Goal: Task Accomplishment & Management: Manage account settings

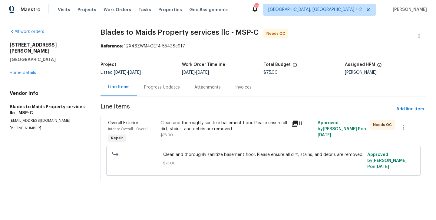
click at [167, 84] on div "Progress Updates" at bounding box center [162, 87] width 36 height 6
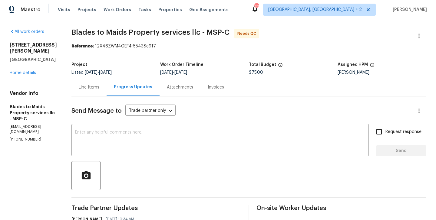
click at [9, 132] on div "All work orders 7040 Winfield Rd Rockford, MN 55373 Home details Vendor Info Bl…" at bounding box center [218, 184] width 436 height 330
copy p "(651) 261-9377"
click at [88, 89] on div "Line Items" at bounding box center [89, 87] width 21 height 6
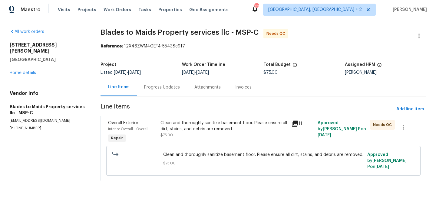
click at [174, 132] on div "Clean and thoroughly sanitize basement floor. Please ensure all dirt, stains, a…" at bounding box center [223, 126] width 127 height 12
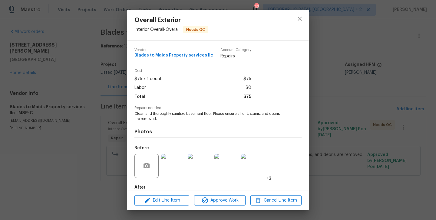
scroll to position [33, 0]
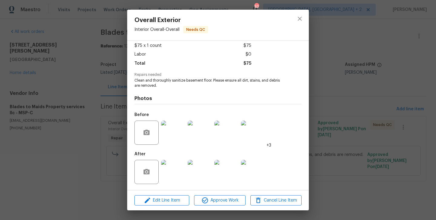
click at [169, 162] on img at bounding box center [173, 172] width 24 height 24
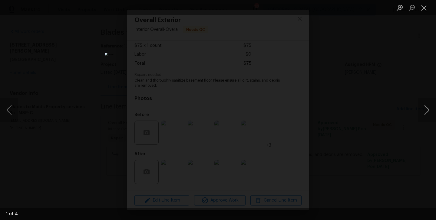
click at [429, 107] on button "Next image" at bounding box center [426, 110] width 18 height 24
click at [135, 107] on div "Lightbox" at bounding box center [218, 110] width 436 height 220
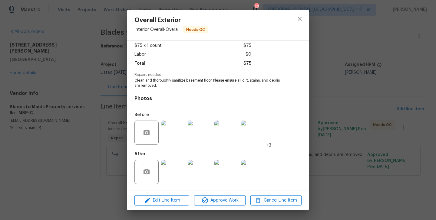
click at [86, 113] on div "Overall Exterior Interior Overall - Overall Needs QC Vendor Blades to Maids Pro…" at bounding box center [218, 110] width 436 height 220
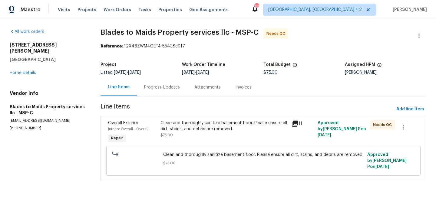
click at [160, 88] on div "Progress Updates" at bounding box center [162, 87] width 36 height 6
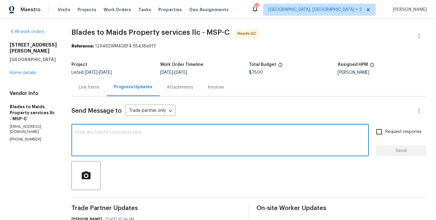
click at [118, 135] on textarea at bounding box center [220, 140] width 290 height 21
type textarea "w"
type textarea "WO approved. Thanks!"
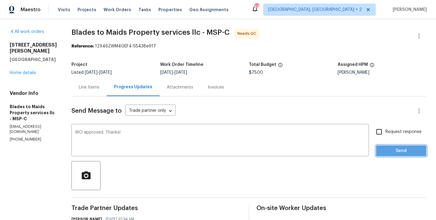
click at [407, 150] on span "Send" at bounding box center [401, 151] width 41 height 8
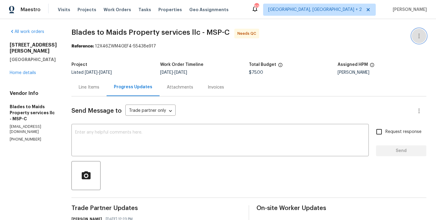
click at [419, 34] on icon "button" at bounding box center [418, 35] width 7 height 7
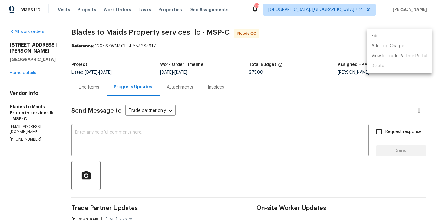
click at [398, 34] on li "Edit" at bounding box center [398, 36] width 65 height 10
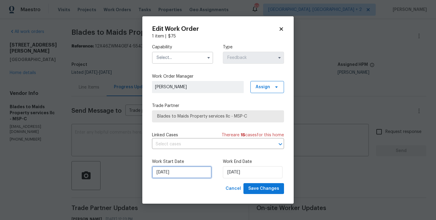
click at [163, 174] on input "25/08/2025" at bounding box center [182, 172] width 60 height 12
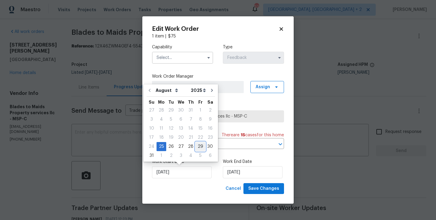
click at [197, 147] on div "29" at bounding box center [200, 146] width 10 height 8
type input "29/08/2025"
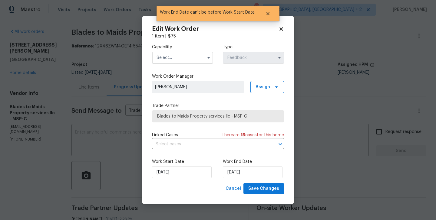
click at [167, 58] on input "text" at bounding box center [182, 58] width 61 height 12
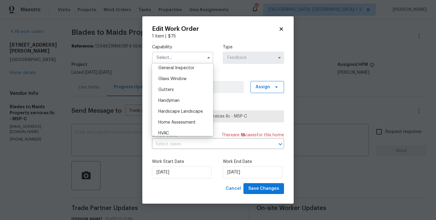
scroll to position [303, 0]
click at [176, 103] on div "Handyman" at bounding box center [182, 100] width 58 height 11
type input "Handyman"
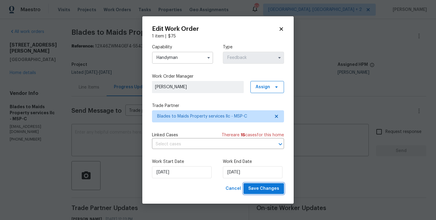
click at [266, 186] on span "Save Changes" at bounding box center [263, 189] width 31 height 8
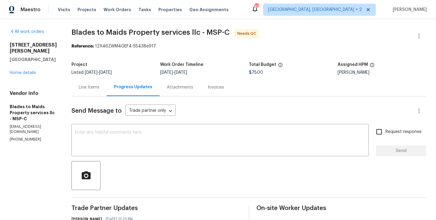
click at [86, 86] on div "Line Items" at bounding box center [89, 87] width 21 height 6
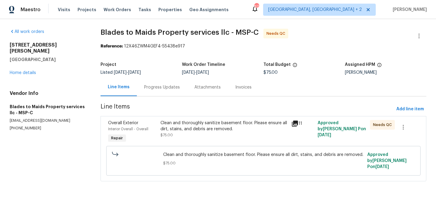
click at [208, 125] on div "Clean and thoroughly sanitize basement floor. Please ensure all dirt, stains, a…" at bounding box center [223, 126] width 127 height 12
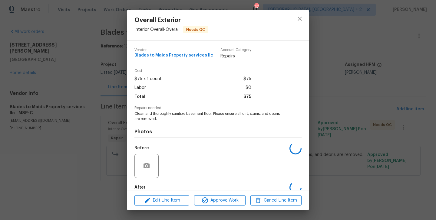
scroll to position [33, 0]
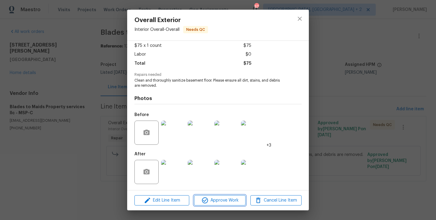
click at [221, 202] on span "Approve Work" at bounding box center [219, 201] width 47 height 8
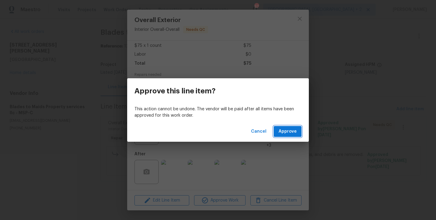
click at [295, 132] on span "Approve" at bounding box center [287, 132] width 18 height 8
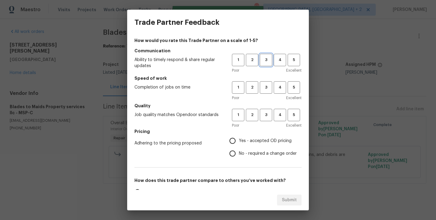
click at [262, 61] on span "3" at bounding box center [265, 60] width 11 height 7
click at [267, 93] on button "3" at bounding box center [266, 87] width 12 height 12
click at [267, 111] on button "3" at bounding box center [266, 115] width 12 height 12
click at [248, 57] on span "2" at bounding box center [251, 60] width 11 height 7
click at [266, 152] on span "No - required a change order" at bounding box center [268, 154] width 58 height 6
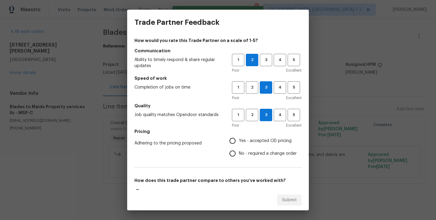
click at [239, 152] on input "No - required a change order" at bounding box center [232, 153] width 13 height 13
radio input "true"
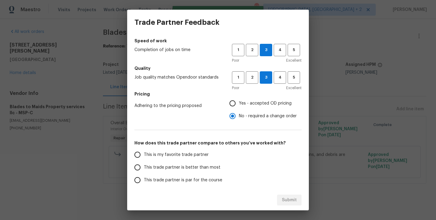
scroll to position [38, 0]
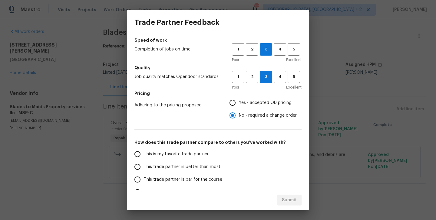
click at [260, 105] on span "Yes - accepted OD pricing" at bounding box center [265, 103] width 53 height 6
click at [239, 105] on input "Yes - accepted OD pricing" at bounding box center [232, 102] width 13 height 13
radio input "true"
click at [186, 170] on label "This trade partner is better than most" at bounding box center [179, 167] width 96 height 13
click at [144, 170] on input "This trade partner is better than most" at bounding box center [137, 167] width 13 height 13
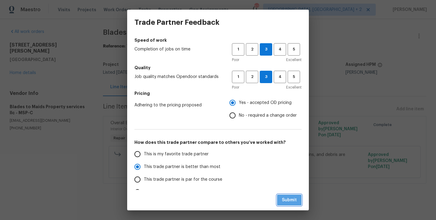
click at [294, 198] on span "Submit" at bounding box center [289, 201] width 15 height 8
radio input "true"
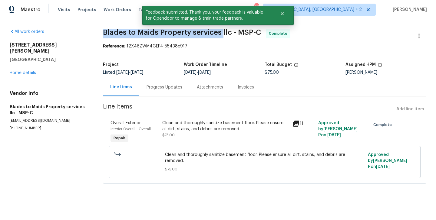
drag, startPoint x: 103, startPoint y: 34, endPoint x: 223, endPoint y: 36, distance: 120.4
click at [223, 36] on div "All work orders 7040 Winfield Rd Rockford, MN 55373 Home details Vendor Info Bl…" at bounding box center [218, 110] width 436 height 182
copy span "Blades to Maids Property services"
click at [21, 71] on link "Home details" at bounding box center [23, 73] width 26 height 4
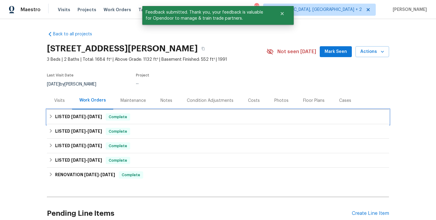
click at [108, 120] on div "LISTED 8/25/25 - 8/29/25 Complete" at bounding box center [218, 116] width 338 height 7
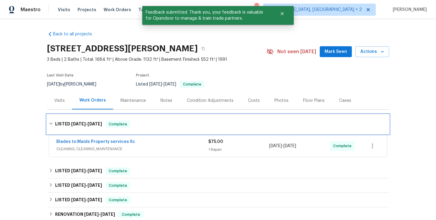
click at [108, 120] on div "LISTED 8/25/25 - 8/29/25 Complete" at bounding box center [218, 124] width 342 height 19
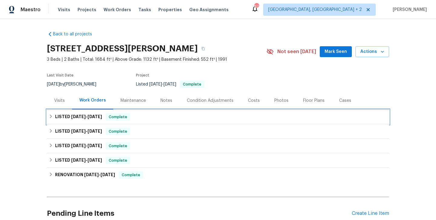
click at [155, 115] on div "LISTED 8/25/25 - 8/29/25 Complete" at bounding box center [218, 116] width 338 height 7
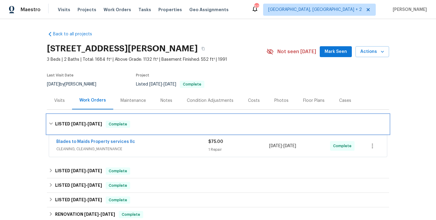
click at [155, 115] on div "LISTED 8/25/25 - 8/29/25 Complete" at bounding box center [218, 124] width 342 height 19
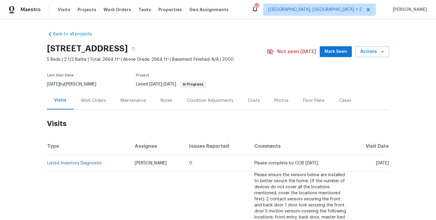
click at [92, 92] on div "Work Orders" at bounding box center [94, 101] width 40 height 18
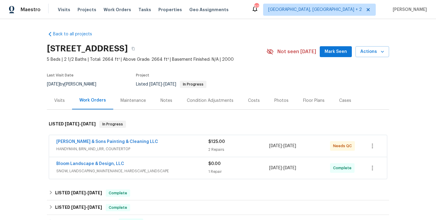
click at [93, 102] on div "Work Orders" at bounding box center [92, 100] width 27 height 6
click at [114, 142] on link "[PERSON_NAME] & Sons Painting & Cleaning LLC" at bounding box center [107, 142] width 102 height 4
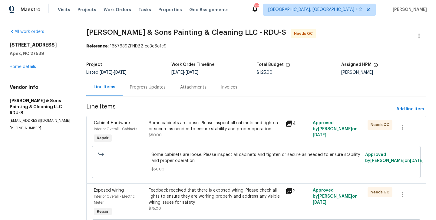
click at [151, 84] on div "Progress Updates" at bounding box center [148, 87] width 36 height 6
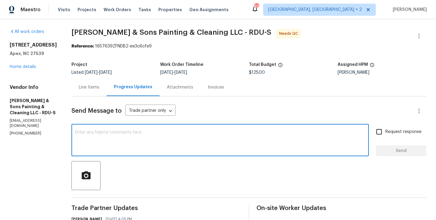
click at [139, 139] on textarea at bounding box center [220, 140] width 290 height 21
type textarea "WO approved. Thanks"
click at [415, 156] on div "Send Message to Trade partner only Trade partner only ​ WO approved. Thanks x ​…" at bounding box center [248, 217] width 355 height 243
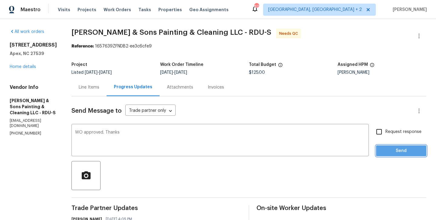
click at [385, 146] on button "Send" at bounding box center [401, 150] width 50 height 11
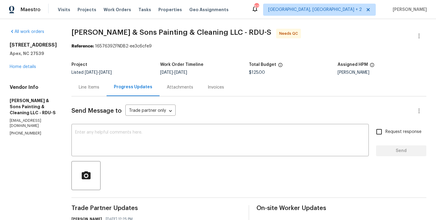
click at [96, 92] on div "Line Items" at bounding box center [88, 87] width 35 height 18
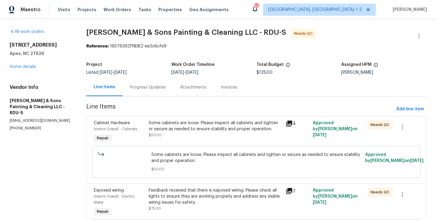
click at [185, 129] on div "Some cabinets are loose. Please inspect all cabinets and tighten or secure as n…" at bounding box center [215, 126] width 133 height 12
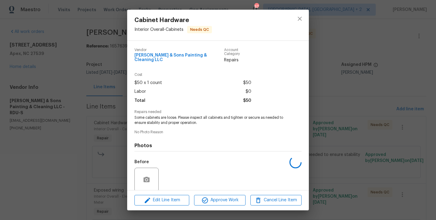
scroll to position [43, 0]
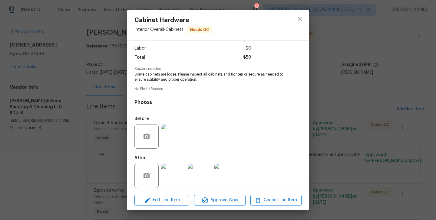
click at [54, 139] on div "Cabinet Hardware Interior Overall - Cabinets Needs QC Vendor Hodge & Sons Paint…" at bounding box center [218, 110] width 436 height 220
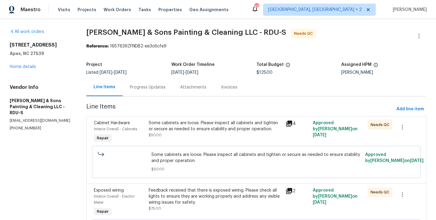
click at [175, 190] on div "Feedback received that there is exposed wiring. Please check all lights to ensu…" at bounding box center [215, 197] width 133 height 18
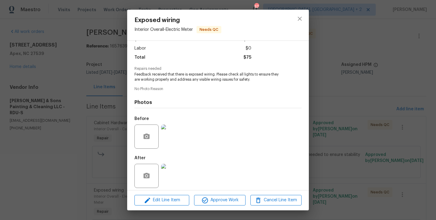
click at [95, 147] on div "Exposed wiring Interior Overall - Electric Meter Needs QC Vendor Hodge & Sons P…" at bounding box center [218, 110] width 436 height 220
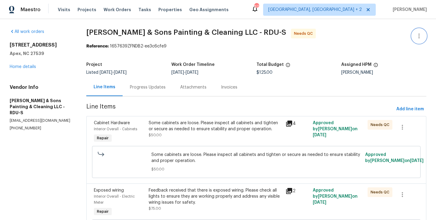
click at [422, 37] on icon "button" at bounding box center [418, 35] width 7 height 7
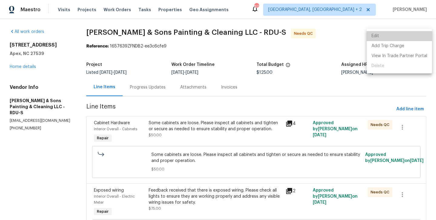
click at [405, 35] on li "Edit" at bounding box center [398, 36] width 65 height 10
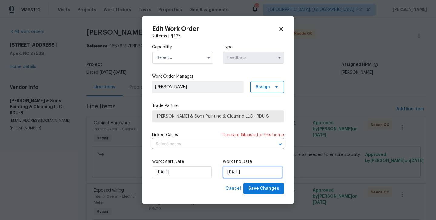
click at [240, 175] on input "31/08/2025" at bounding box center [253, 172] width 60 height 12
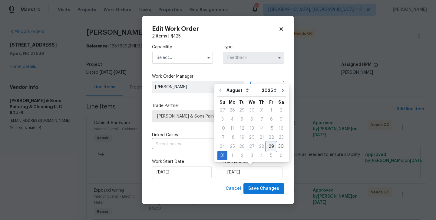
click at [269, 145] on div "29" at bounding box center [271, 146] width 10 height 8
type input "29/08/2025"
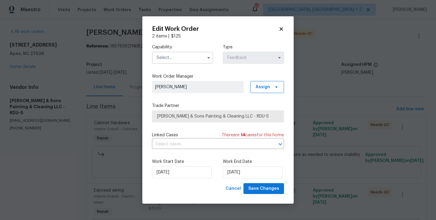
click at [162, 56] on input "text" at bounding box center [182, 58] width 61 height 12
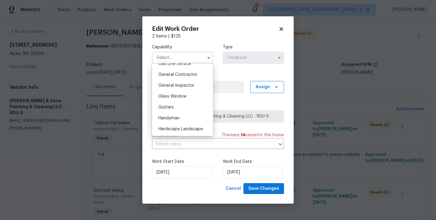
scroll to position [285, 0]
click at [180, 118] on div "Handyman" at bounding box center [182, 118] width 58 height 11
type input "Handyman"
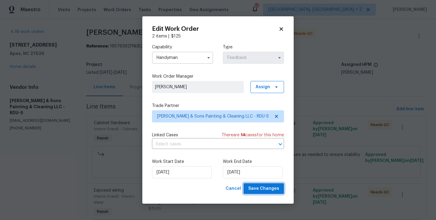
click at [262, 193] on button "Save Changes" at bounding box center [263, 188] width 41 height 11
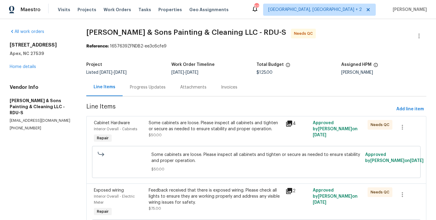
click at [146, 89] on div "Progress Updates" at bounding box center [148, 87] width 36 height 6
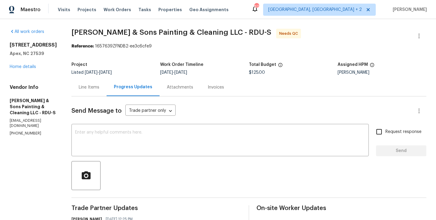
click at [84, 91] on div "Line Items" at bounding box center [88, 87] width 35 height 18
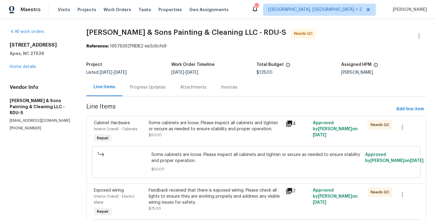
click at [172, 144] on div "Some cabinets are loose. Please inspect all cabinets and tighten or secure as n…" at bounding box center [215, 132] width 137 height 28
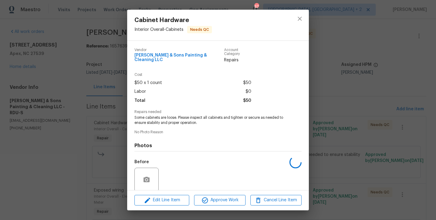
scroll to position [43, 0]
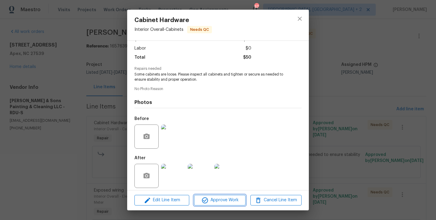
click at [209, 204] on span "Approve Work" at bounding box center [219, 201] width 47 height 8
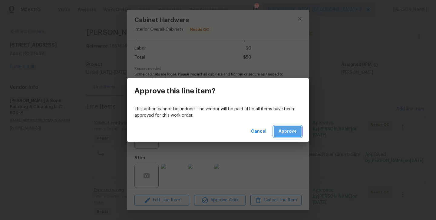
click at [285, 133] on span "Approve" at bounding box center [287, 132] width 18 height 8
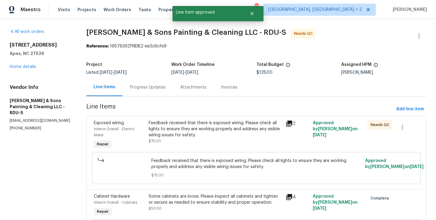
click at [192, 127] on div "Feedback received that there is exposed wiring. Please check all lights to ensu…" at bounding box center [215, 129] width 133 height 18
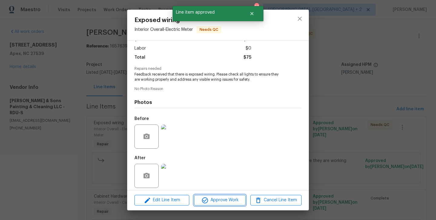
click at [214, 204] on span "Approve Work" at bounding box center [219, 201] width 47 height 8
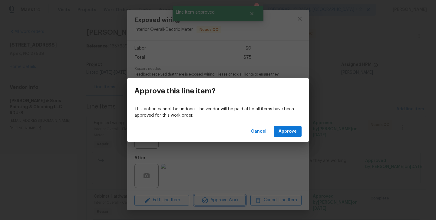
click at [236, 181] on div "Approve this line item? This action cannot be undone. The vendor will be paid a…" at bounding box center [218, 110] width 436 height 220
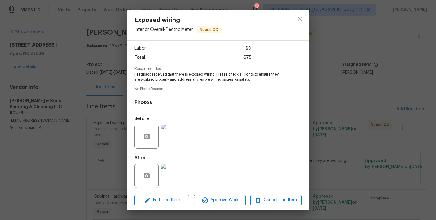
click at [179, 138] on img at bounding box center [173, 137] width 24 height 24
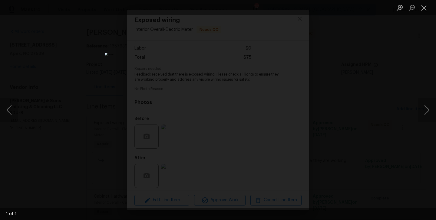
click at [390, 105] on div "Lightbox" at bounding box center [218, 110] width 436 height 220
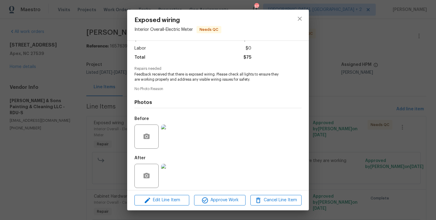
click at [180, 168] on img at bounding box center [173, 176] width 24 height 24
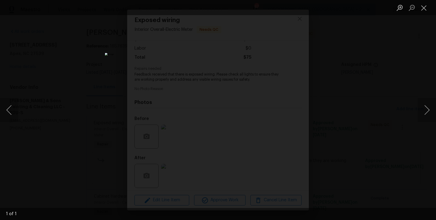
click at [410, 109] on div "Lightbox" at bounding box center [218, 110] width 436 height 220
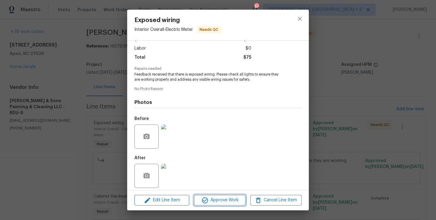
click at [224, 203] on span "Approve Work" at bounding box center [219, 201] width 47 height 8
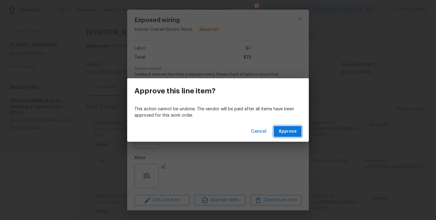
click at [293, 130] on span "Approve" at bounding box center [287, 132] width 18 height 8
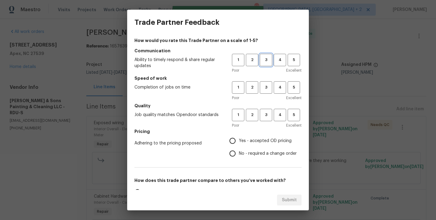
click at [267, 63] on span "3" at bounding box center [265, 60] width 11 height 7
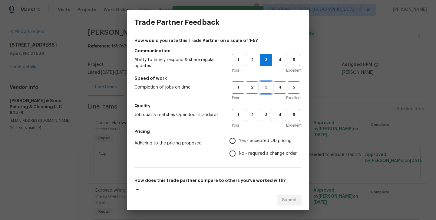
click at [267, 85] on span "3" at bounding box center [265, 87] width 11 height 7
click at [267, 112] on span "3" at bounding box center [265, 115] width 11 height 7
click at [263, 136] on label "Yes - accepted OD pricing" at bounding box center [261, 141] width 70 height 13
click at [239, 136] on input "Yes - accepted OD pricing" at bounding box center [232, 141] width 13 height 13
radio input "true"
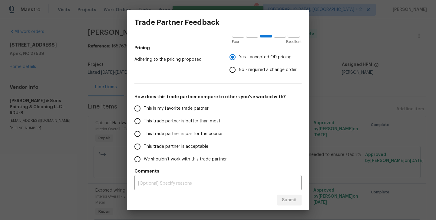
scroll to position [85, 0]
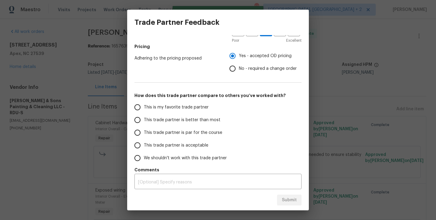
click at [188, 124] on label "This trade partner is better than most" at bounding box center [179, 120] width 96 height 13
click at [144, 124] on input "This trade partner is better than most" at bounding box center [137, 120] width 13 height 13
click at [289, 205] on button "Submit" at bounding box center [289, 200] width 25 height 11
radio input "true"
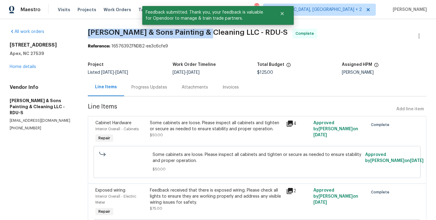
drag, startPoint x: 86, startPoint y: 31, endPoint x: 205, endPoint y: 35, distance: 119.2
click at [205, 35] on div "All work orders 2408 Tiltonshire Ln Apex, NC 27539 Home details Vendor Info Hod…" at bounding box center [218, 146] width 436 height 255
copy span "Hodge & Sons Painting & Cleaning"
click at [24, 65] on link "Home details" at bounding box center [23, 67] width 26 height 4
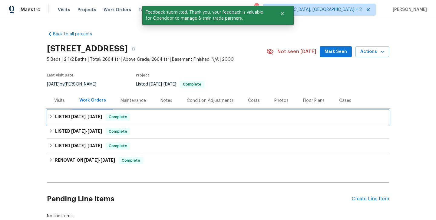
click at [143, 123] on div "LISTED 8/26/25 - 8/29/25 Complete" at bounding box center [218, 117] width 342 height 15
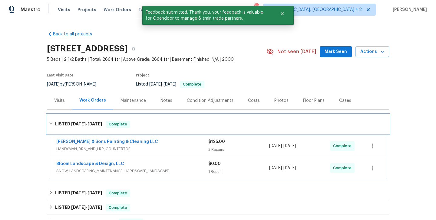
click at [143, 123] on div "LISTED 8/26/25 - 8/29/25 Complete" at bounding box center [218, 124] width 338 height 7
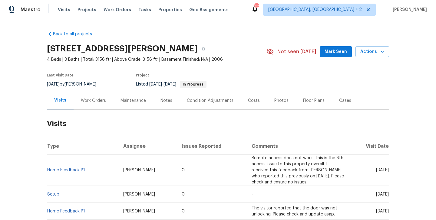
click at [93, 102] on div "Work Orders" at bounding box center [93, 101] width 25 height 6
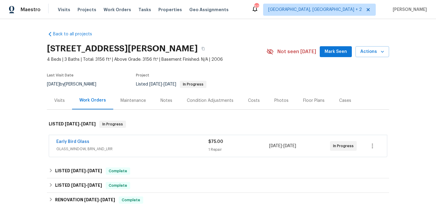
click at [93, 102] on div "Work Orders" at bounding box center [92, 100] width 27 height 6
click at [84, 141] on link "Early Bird Glass" at bounding box center [72, 142] width 33 height 4
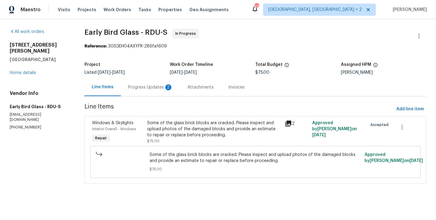
click at [139, 91] on div "Progress Updates 2" at bounding box center [150, 87] width 59 height 18
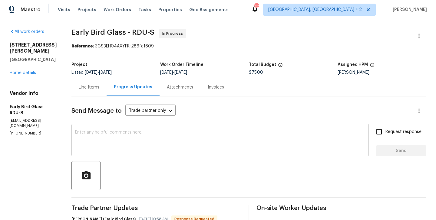
click at [115, 148] on textarea at bounding box center [220, 140] width 290 height 21
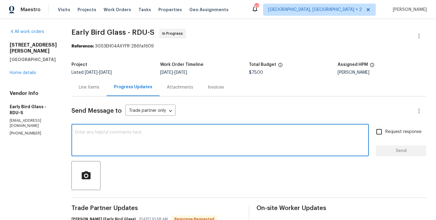
scroll to position [71, 0]
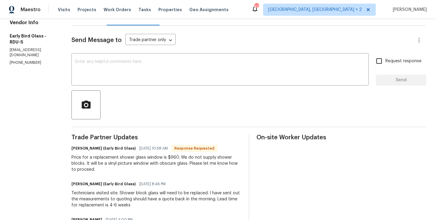
click at [74, 150] on h6 "Sarah Abdullah (Early Bird Glass)" at bounding box center [103, 148] width 64 height 6
copy h6 "Sarah"
click at [103, 66] on textarea at bounding box center [220, 70] width 290 height 21
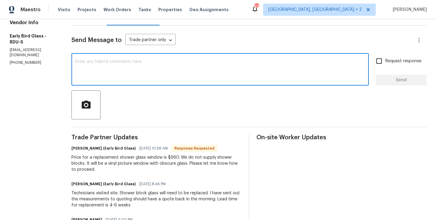
paste textarea "Sarah"
type textarea "Sarah I will circle back to you."
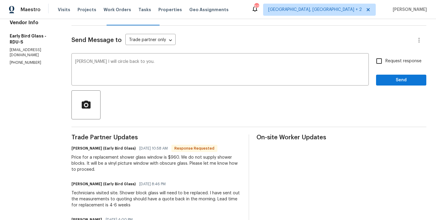
click at [387, 64] on span "Request response" at bounding box center [403, 61] width 36 height 6
click at [385, 64] on input "Request response" at bounding box center [378, 61] width 13 height 13
checkbox input "true"
click at [387, 84] on button "Send" at bounding box center [401, 80] width 50 height 11
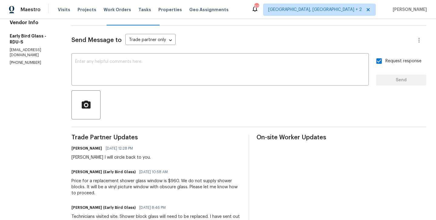
scroll to position [0, 0]
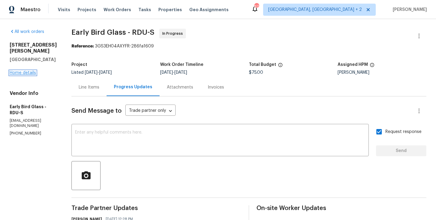
click at [20, 71] on link "Home details" at bounding box center [23, 73] width 26 height 4
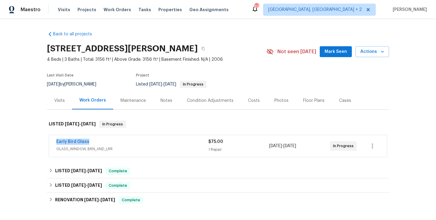
drag, startPoint x: 93, startPoint y: 143, endPoint x: 40, endPoint y: 143, distance: 53.5
click at [40, 143] on div "Back to all projects 3116 Kirby St, Durham, NC 27713 4 Beds | 3 Baths | Total: …" at bounding box center [218, 119] width 436 height 201
copy link "Early Bird Glass"
click at [72, 142] on link "Early Bird Glass" at bounding box center [72, 142] width 33 height 4
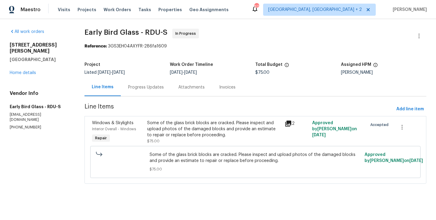
click at [206, 126] on div "Some of the glass brick blocks are cracked. Please inspect and upload photos of…" at bounding box center [214, 129] width 134 height 18
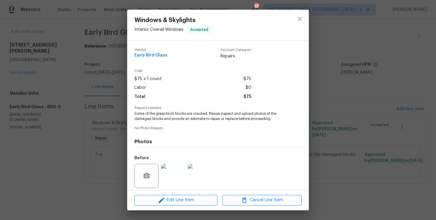
click at [189, 118] on span "Some of the glass brick blocks are cracked. Please inspect and upload photos of…" at bounding box center [209, 116] width 150 height 10
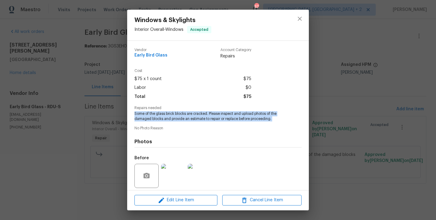
click at [189, 118] on span "Some of the glass brick blocks are cracked. Please inspect and upload photos of…" at bounding box center [209, 116] width 150 height 10
copy span "Some of the glass brick blocks are cracked. Please inspect and upload photos of…"
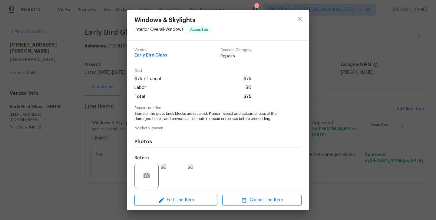
click at [96, 85] on div "Windows & Skylights Interior Overall - Windows Accepted Vendor Early Bird Glass…" at bounding box center [218, 110] width 436 height 220
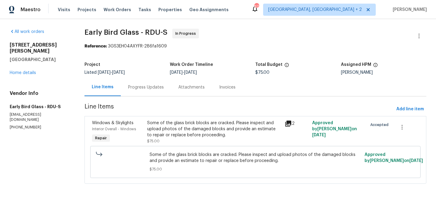
click at [141, 86] on div "Progress Updates" at bounding box center [146, 87] width 36 height 6
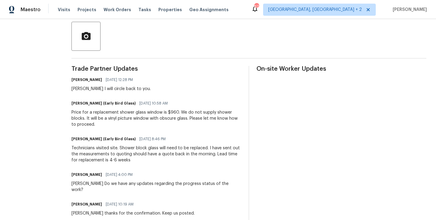
scroll to position [140, 0]
click at [113, 149] on div "Technicians visited site. Shower block glass will need to be replaced. I have s…" at bounding box center [156, 154] width 170 height 18
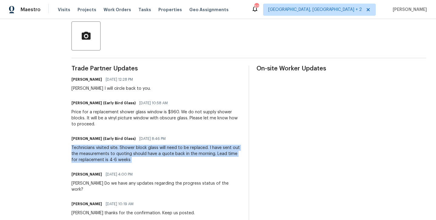
click at [113, 149] on div "Technicians visited site. Shower block glass will need to be replaced. I have s…" at bounding box center [156, 154] width 170 height 18
copy div "Technicians visited site. Shower block glass will need to be replaced. I have s…"
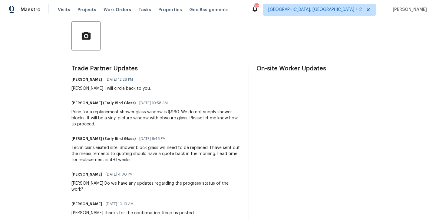
click at [95, 122] on div "Price for a replacement shower glass window is $960. We do not supply shower bl…" at bounding box center [156, 118] width 170 height 18
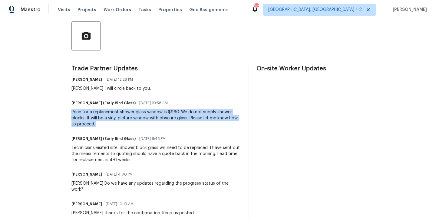
click at [95, 122] on div "Price for a replacement shower glass window is $960. We do not supply shower bl…" at bounding box center [156, 118] width 170 height 18
copy div "Price for a replacement shower glass window is $960. We do not supply shower bl…"
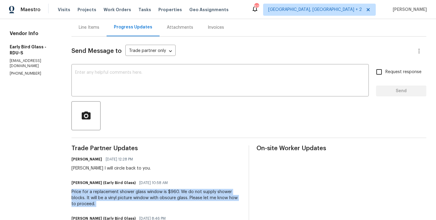
scroll to position [0, 0]
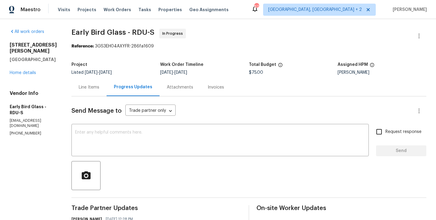
click at [252, 75] on div "Project Listed 8/26/2025 - 8/30/2025 Work Order Timeline 8/28/2025 - 8/30/2025 …" at bounding box center [248, 68] width 355 height 19
copy span "$75.00"
drag, startPoint x: 68, startPoint y: 33, endPoint x: 121, endPoint y: 33, distance: 52.3
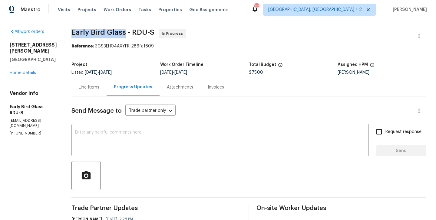
click at [121, 33] on span "Early Bird Glass - RDU-S" at bounding box center [112, 32] width 83 height 7
copy span "Early Bird Glass"
click at [30, 71] on link "Home details" at bounding box center [23, 73] width 26 height 4
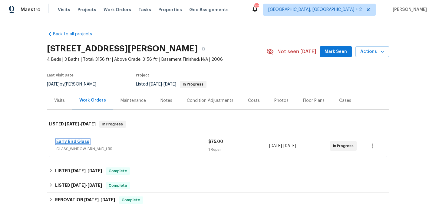
click at [72, 143] on link "Early Bird Glass" at bounding box center [72, 142] width 33 height 4
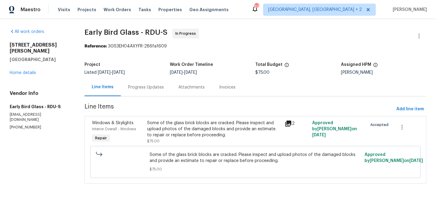
click at [145, 87] on div "Progress Updates" at bounding box center [146, 87] width 36 height 6
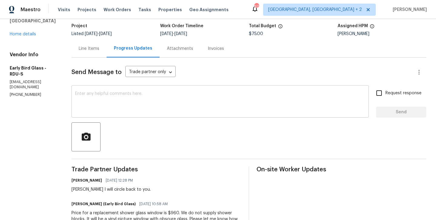
scroll to position [111, 0]
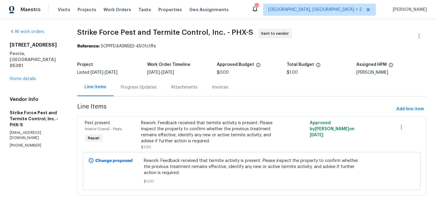
click at [133, 92] on div "Progress Updates" at bounding box center [138, 87] width 50 height 18
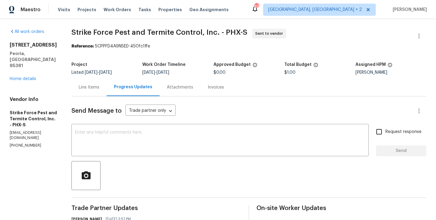
click at [18, 137] on section "All work orders [STREET_ADDRESS] Home details Vendor Info Strike Force Pest and…" at bounding box center [33, 190] width 47 height 323
copy p "[PHONE_NUMBER]"
click at [100, 91] on div "Line Items" at bounding box center [88, 87] width 35 height 18
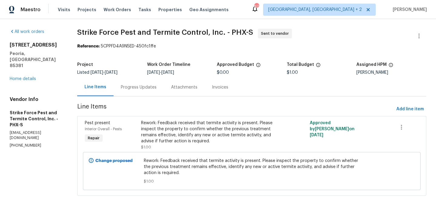
click at [137, 88] on div "Progress Updates" at bounding box center [139, 87] width 36 height 6
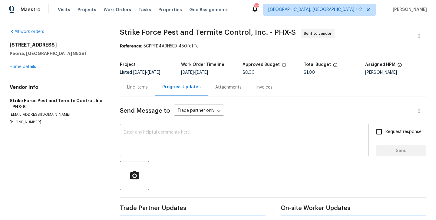
scroll to position [6, 0]
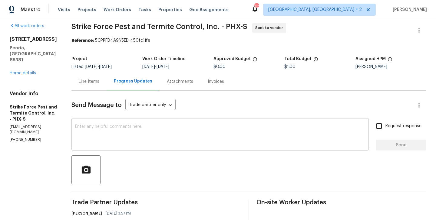
click at [139, 132] on textarea at bounding box center [220, 135] width 290 height 21
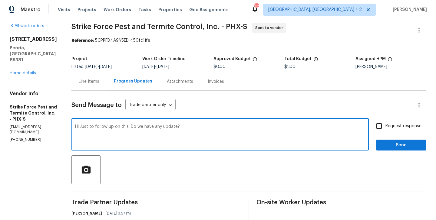
type textarea "Hi Just to follow up on this. Do we have any update?"
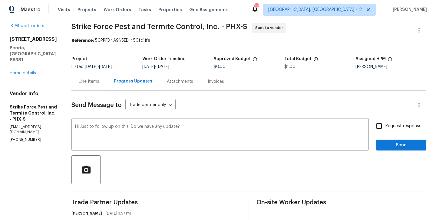
click at [389, 127] on span "Request response" at bounding box center [403, 126] width 36 height 6
click at [385, 127] on input "Request response" at bounding box center [378, 126] width 13 height 13
checkbox input "true"
click at [389, 143] on span "Send" at bounding box center [401, 146] width 41 height 8
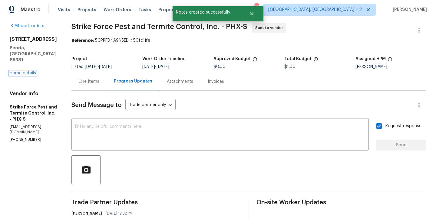
click at [28, 71] on link "Home details" at bounding box center [23, 73] width 26 height 4
